Goal: Task Accomplishment & Management: Manage account settings

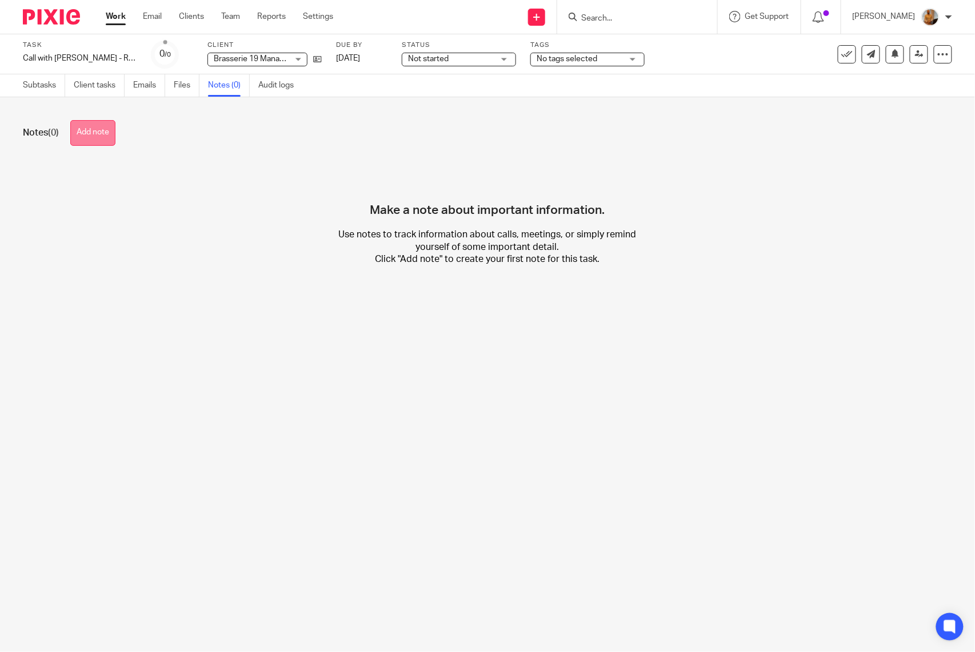
click at [89, 133] on button "Add note" at bounding box center [92, 133] width 45 height 26
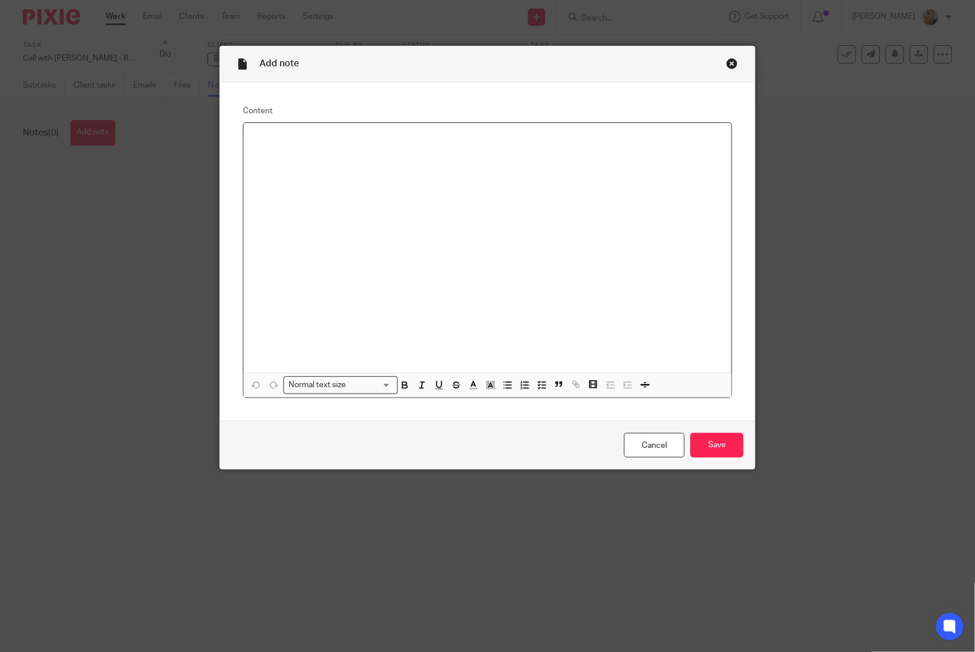
click at [359, 208] on div at bounding box center [487, 248] width 488 height 250
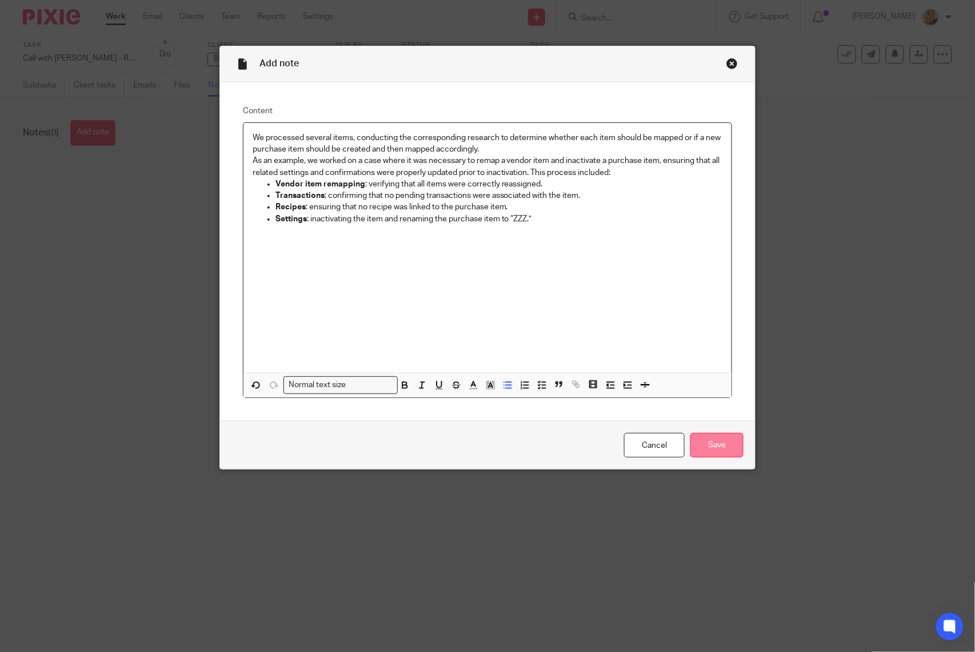
click at [716, 433] on input "Save" at bounding box center [716, 445] width 53 height 25
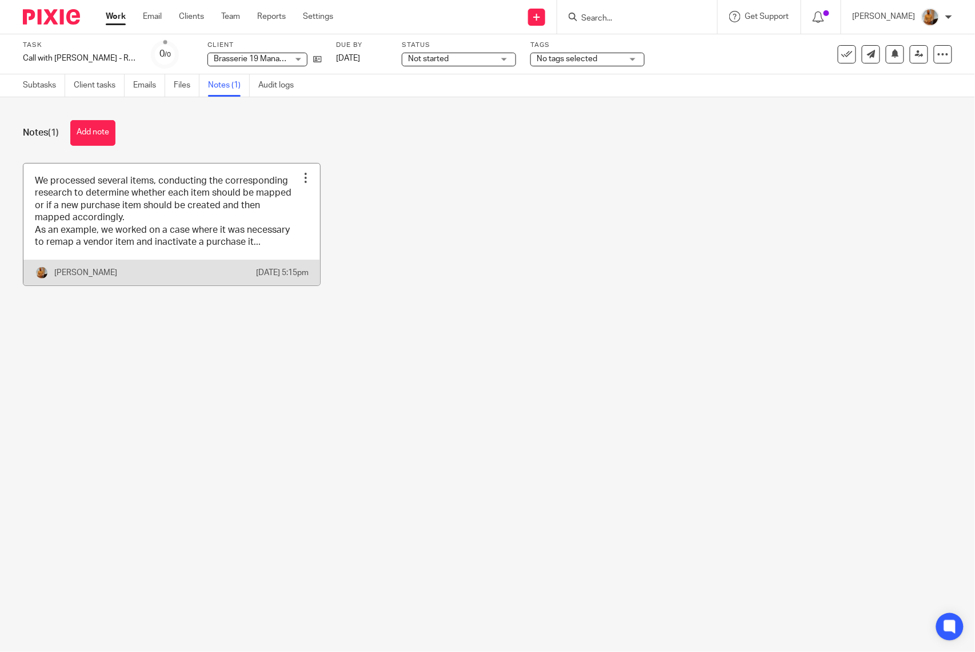
click at [300, 183] on div at bounding box center [305, 177] width 11 height 11
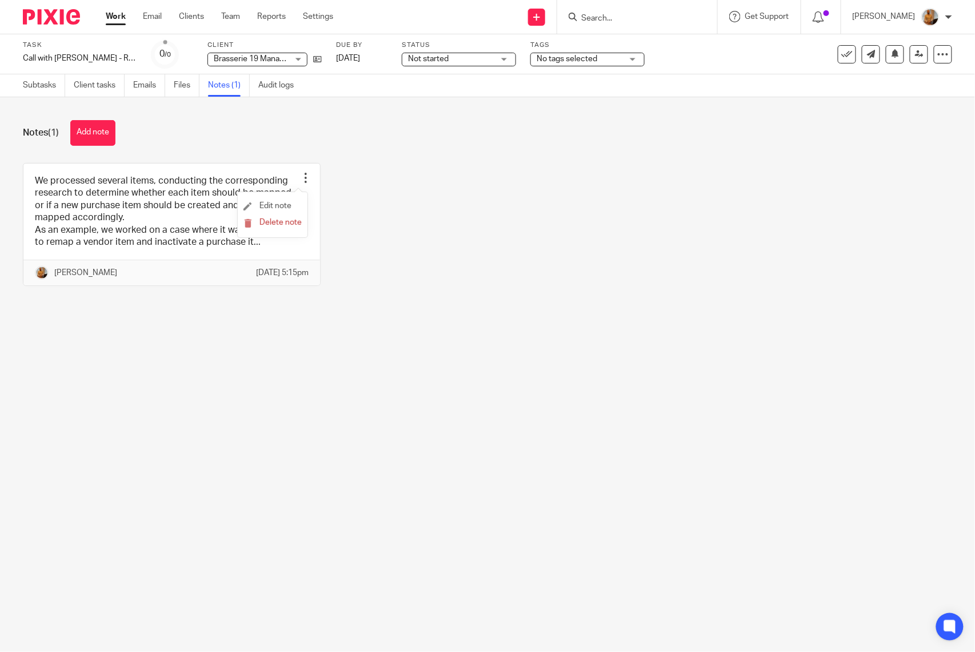
click at [283, 198] on li "Edit note" at bounding box center [272, 206] width 58 height 17
click at [281, 200] on li "Edit note" at bounding box center [272, 206] width 58 height 17
click at [265, 207] on span "Edit note" at bounding box center [275, 206] width 32 height 8
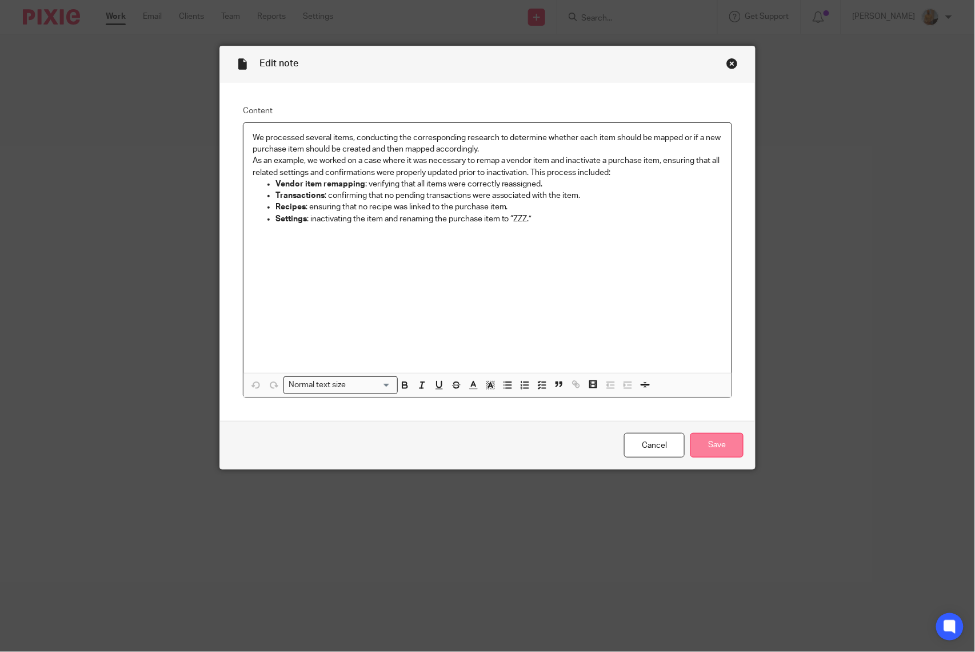
click at [714, 445] on input "Save" at bounding box center [716, 445] width 53 height 25
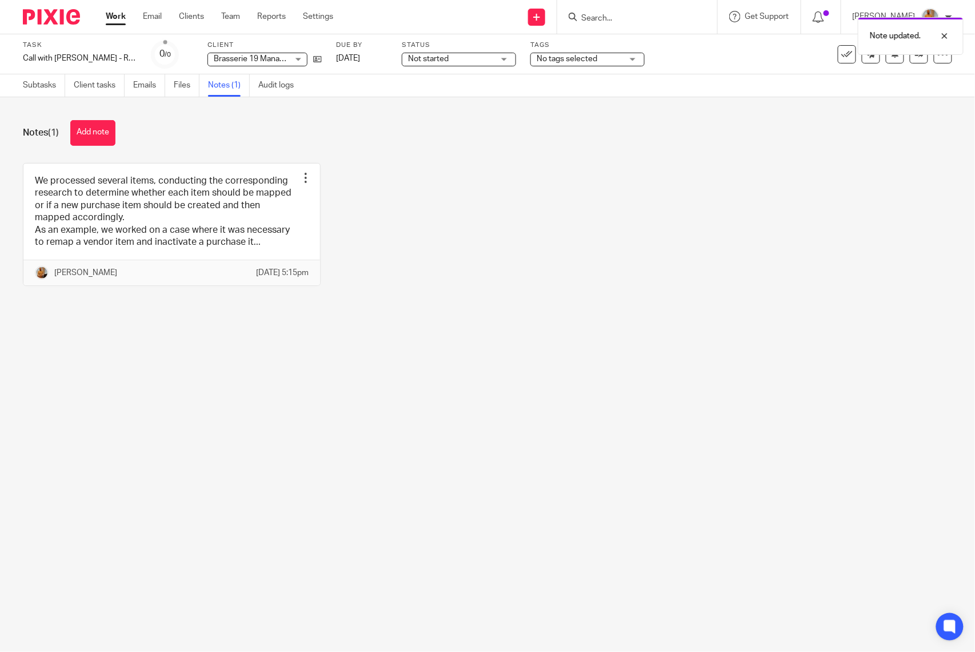
click at [107, 15] on link "Work" at bounding box center [116, 16] width 20 height 11
